Goal: Task Accomplishment & Management: Manage account settings

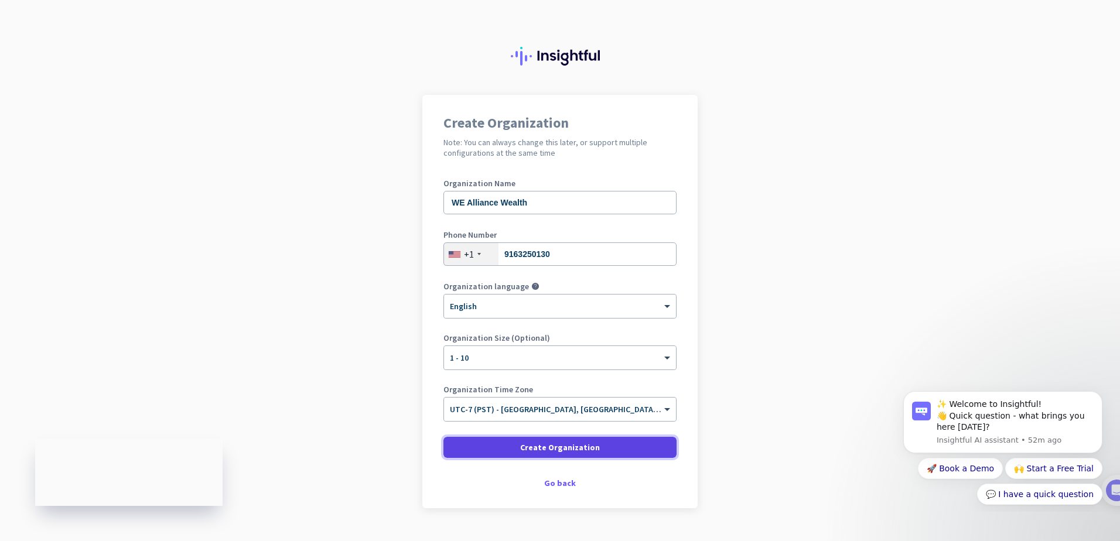
click at [559, 445] on span "Create Organization" at bounding box center [560, 448] width 80 height 12
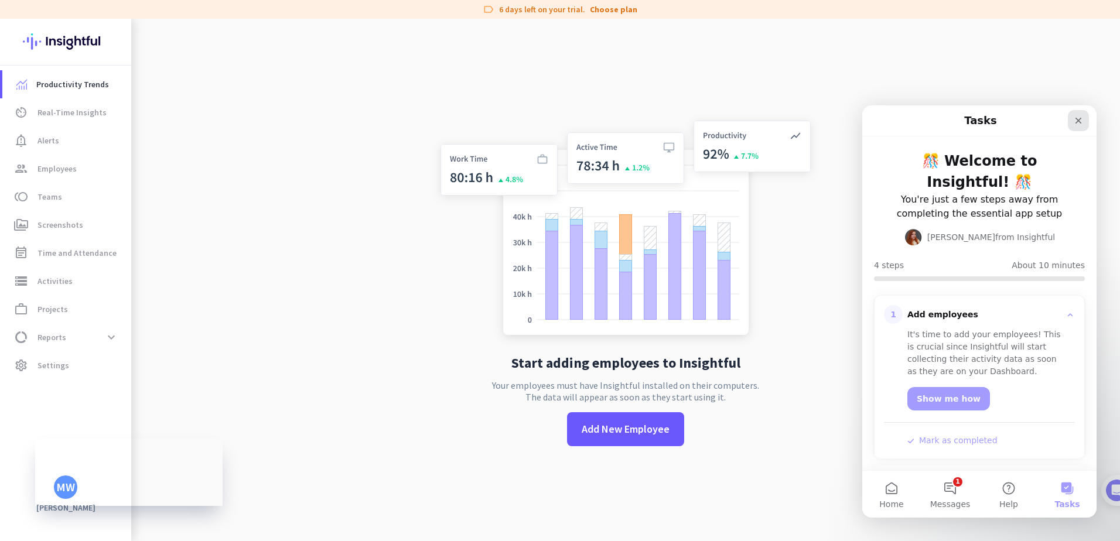
click at [1078, 118] on icon "Close" at bounding box center [1078, 120] width 9 height 9
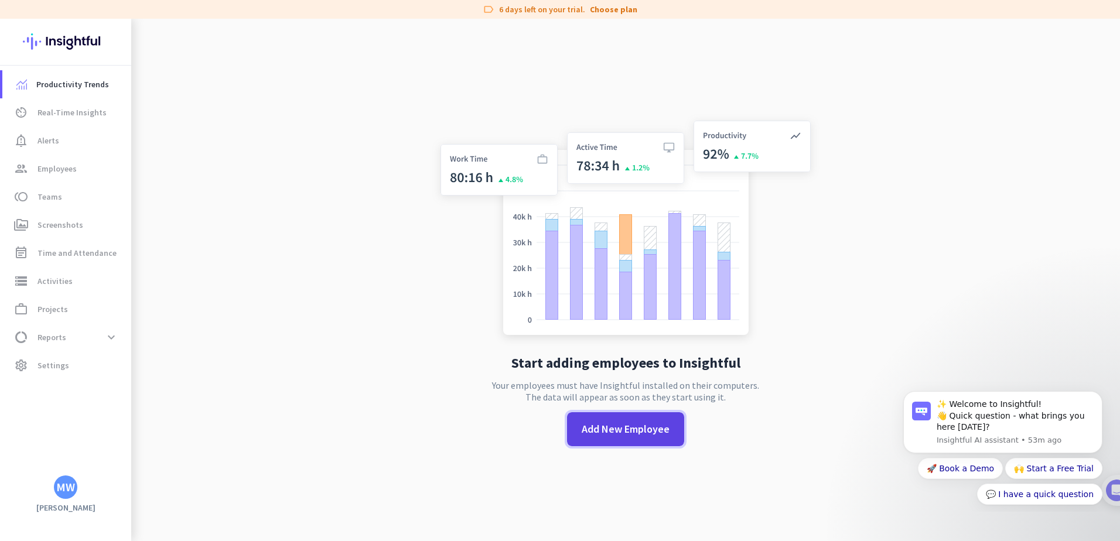
click at [623, 433] on span "Add New Employee" at bounding box center [626, 429] width 88 height 15
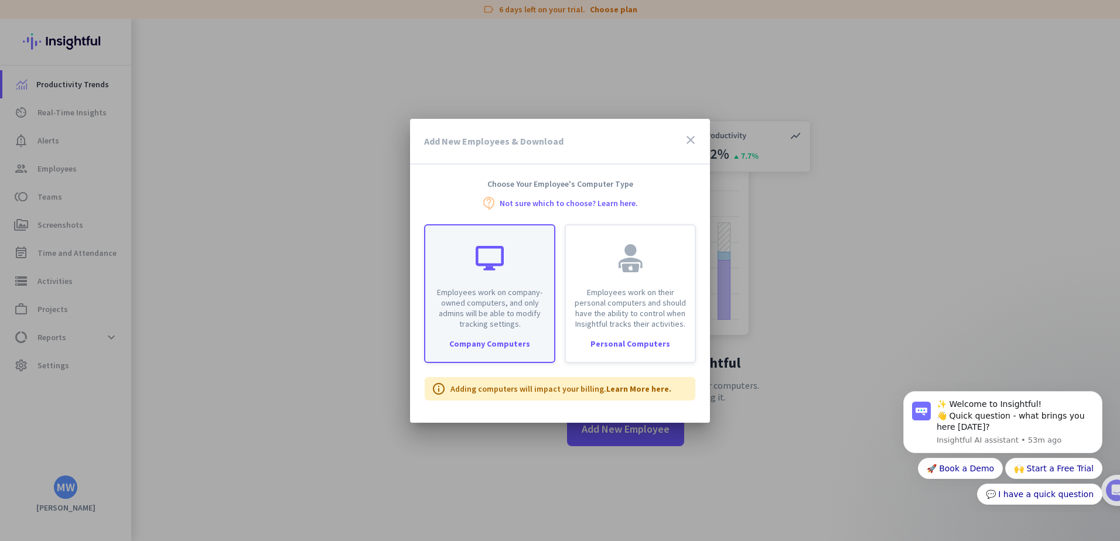
click at [469, 316] on p "Employees work on company-owned computers, and only admins will be able to modi…" at bounding box center [489, 308] width 115 height 42
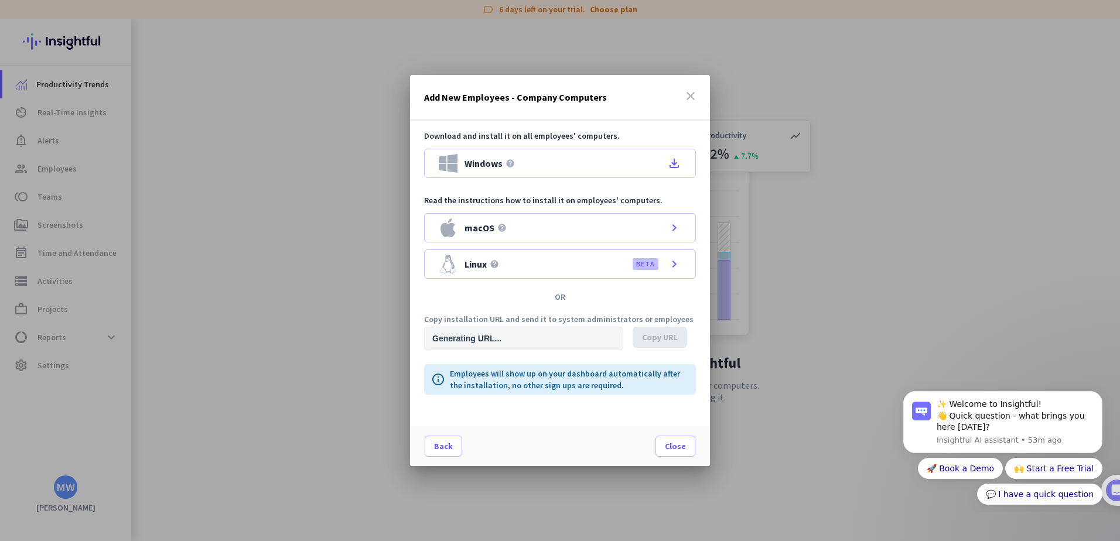
type input "https://app.insightful.io/#/installation/company?token=eyJhbGciOiJIUzI1NiIsInR5…"
click at [659, 338] on span "Copy URL" at bounding box center [660, 338] width 36 height 12
click at [676, 443] on span "Close" at bounding box center [675, 447] width 21 height 12
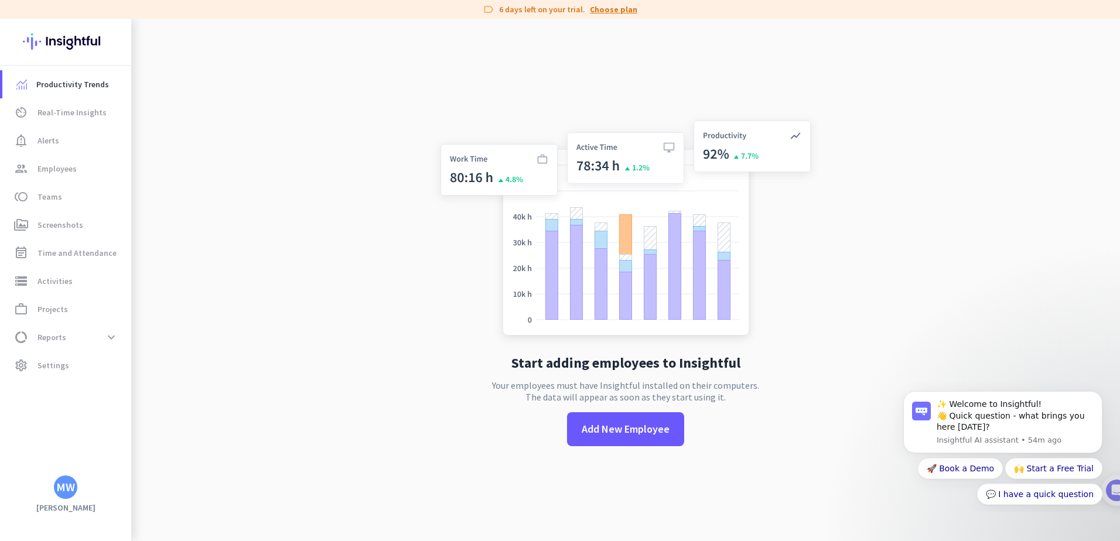
click at [619, 10] on link "Choose plan" at bounding box center [613, 10] width 47 height 12
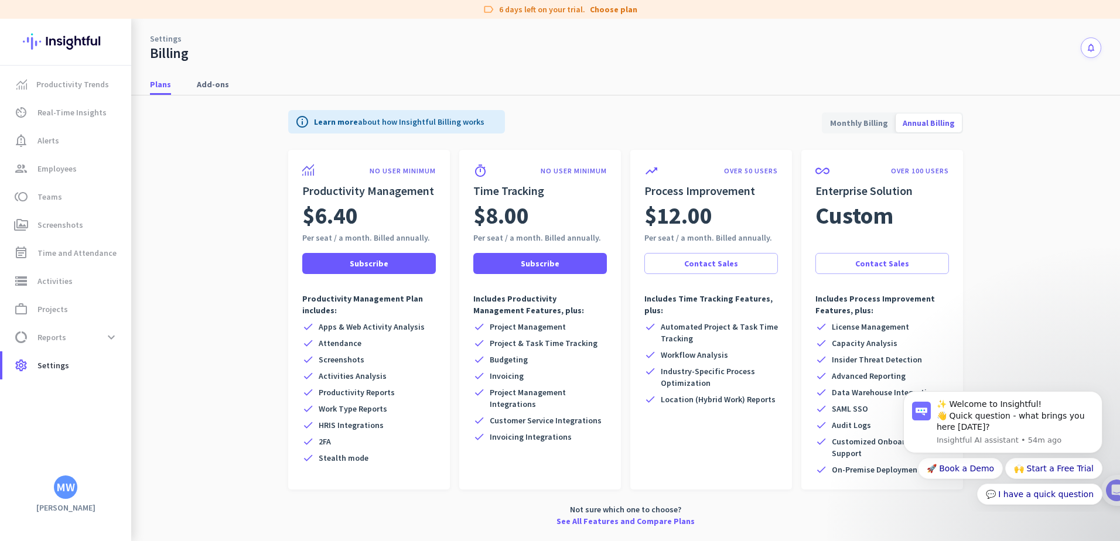
click at [565, 49] on div "Settings Billing notifications" at bounding box center [625, 40] width 989 height 43
click at [211, 83] on span "Add-ons" at bounding box center [213, 85] width 32 height 12
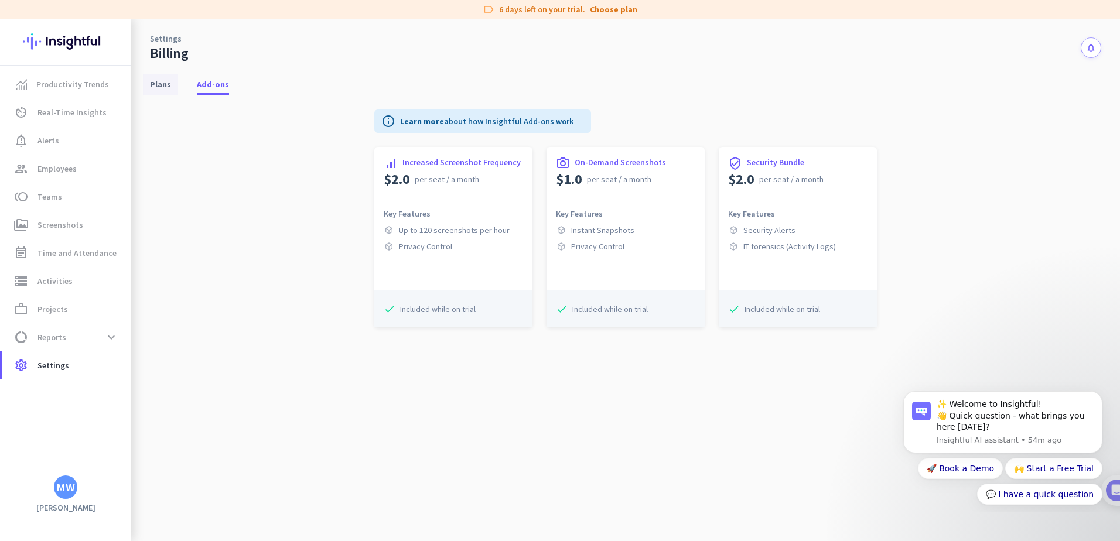
click at [159, 85] on span "Plans" at bounding box center [160, 85] width 21 height 12
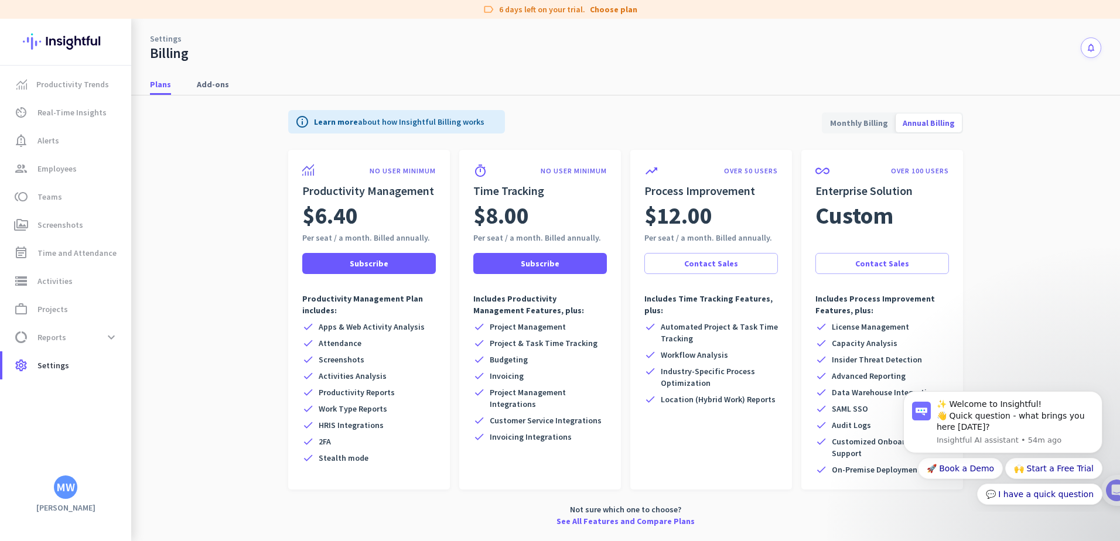
click at [1021, 313] on app-billing-plan-tab "info Learn more about how Insightful Billing works Monthly Billing Annual Billi…" at bounding box center [626, 316] width 952 height 441
click at [85, 77] on link "Productivity Trends" at bounding box center [66, 84] width 129 height 28
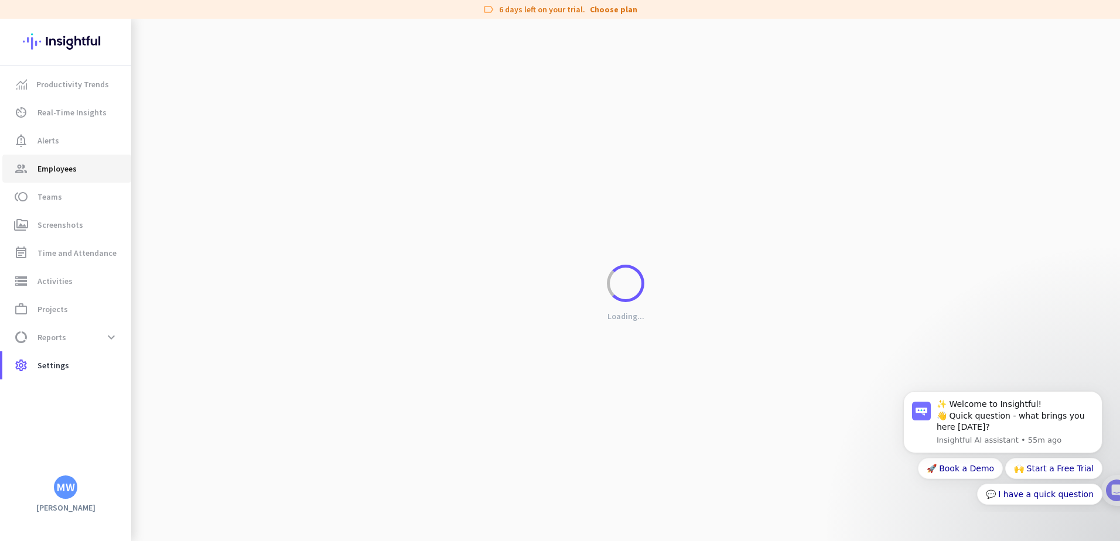
click at [52, 166] on span "Employees" at bounding box center [57, 169] width 39 height 14
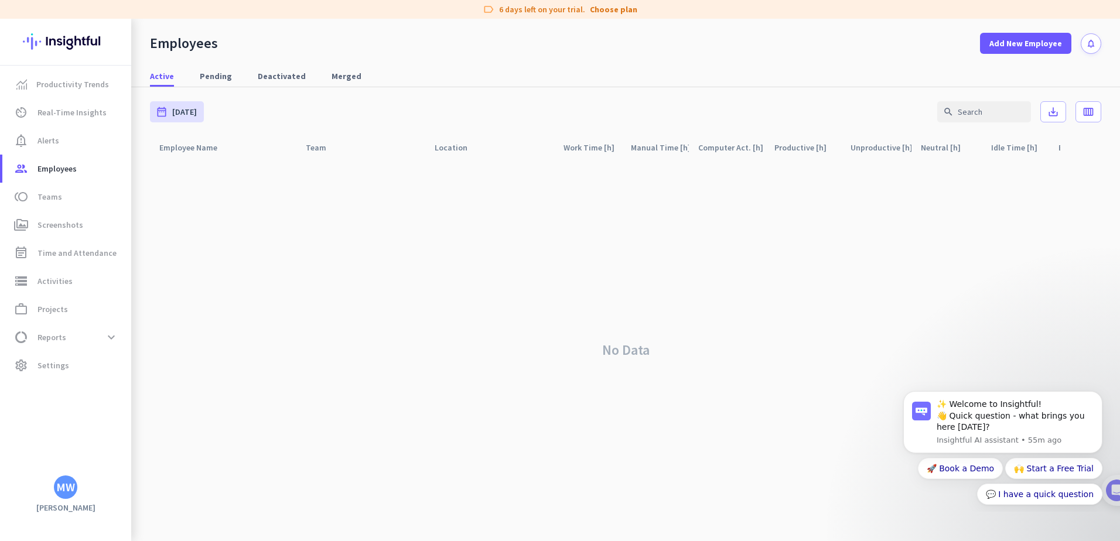
click at [693, 71] on div "Active Pending Deactivated Merged" at bounding box center [625, 77] width 989 height 22
